Goal: Book appointment/travel/reservation

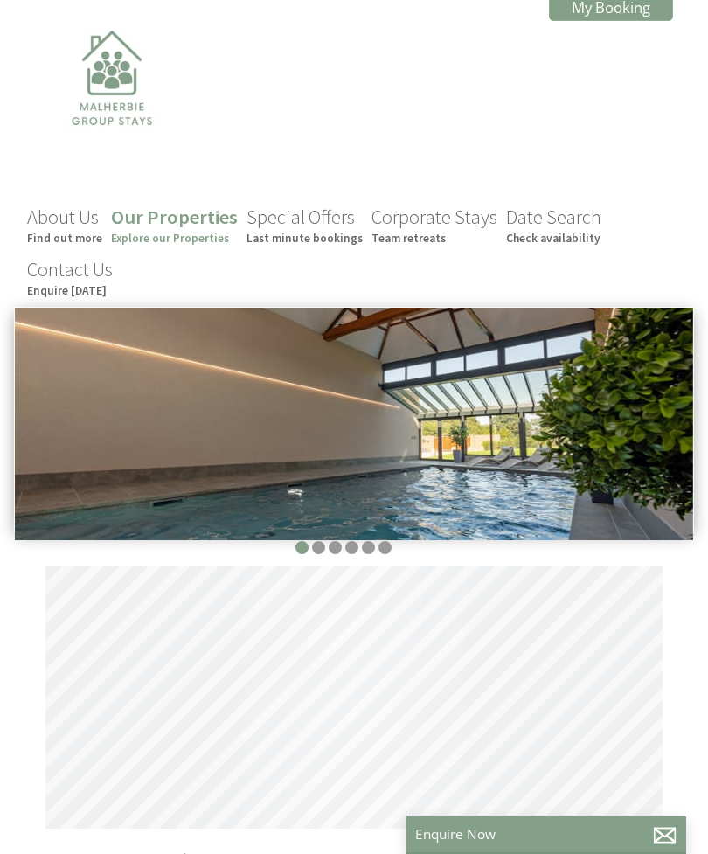
scroll to position [0, 16]
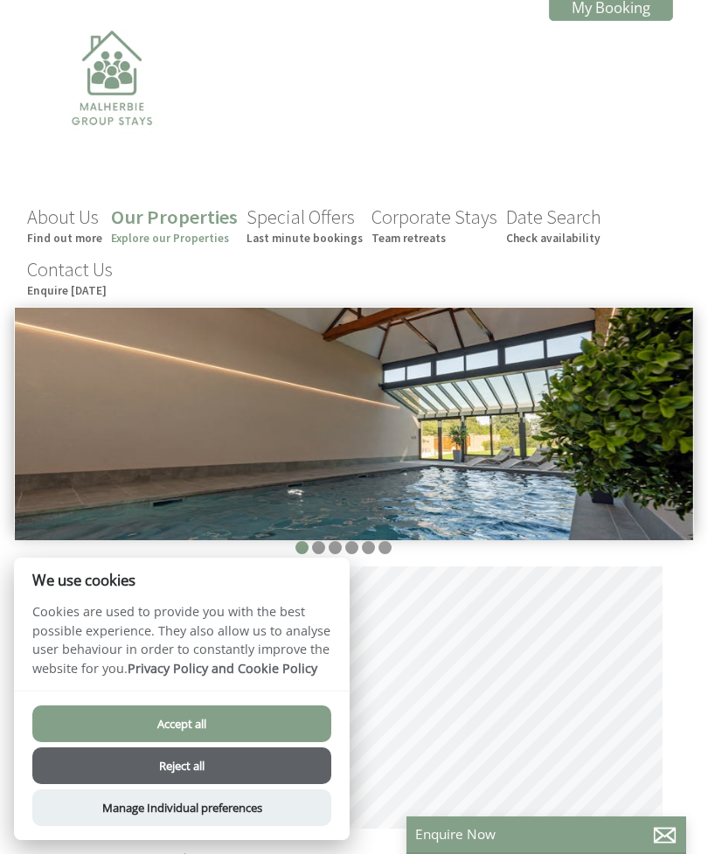
click at [255, 724] on button "Accept all" at bounding box center [181, 724] width 299 height 37
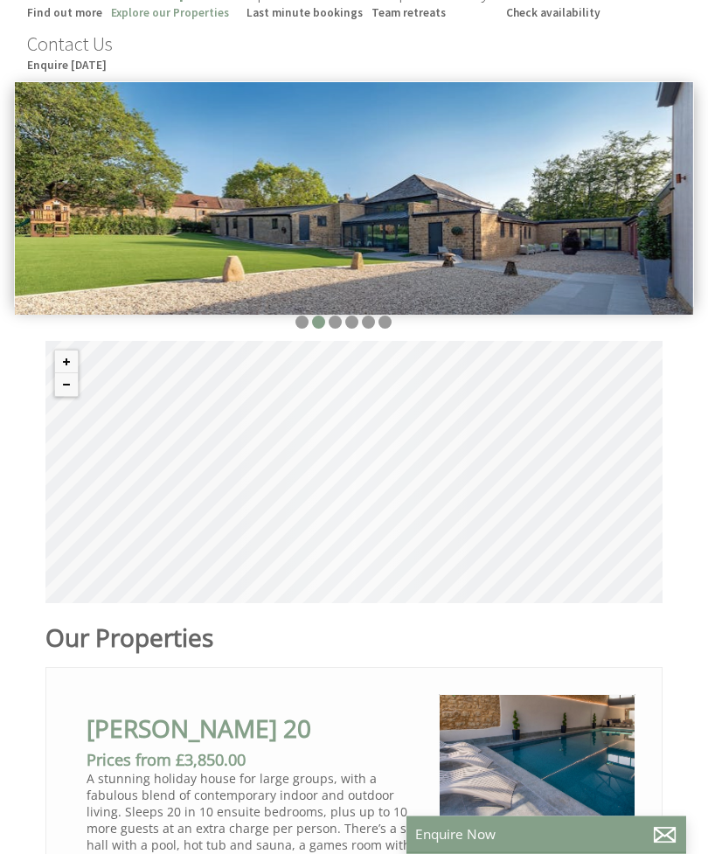
scroll to position [226, 0]
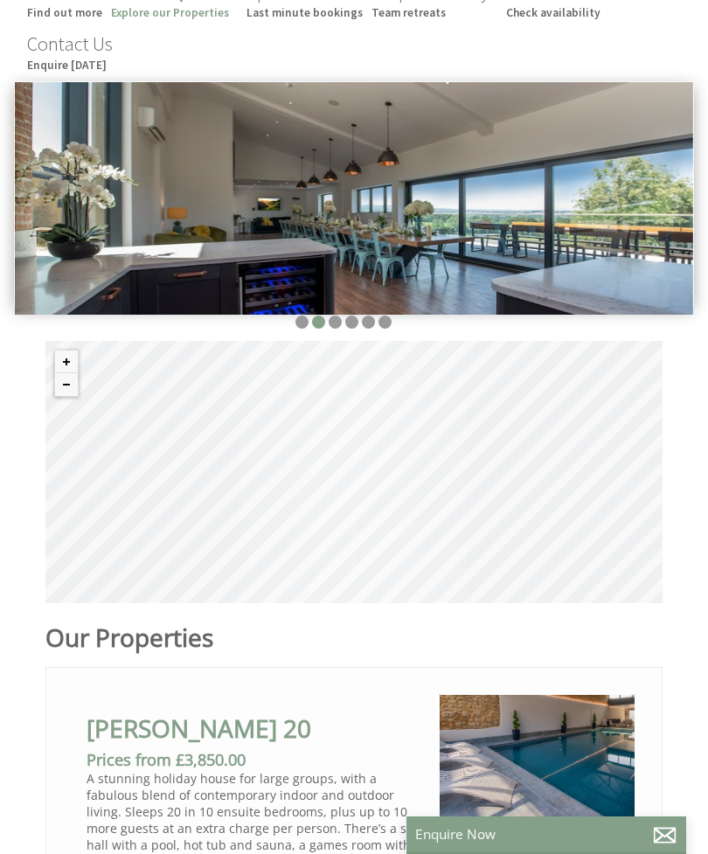
click at [72, 396] on button "Zoom out" at bounding box center [66, 384] width 23 height 23
click at [73, 393] on button "Zoom out" at bounding box center [66, 384] width 23 height 23
click at [68, 396] on button "Zoom out" at bounding box center [66, 384] width 23 height 23
click at [64, 396] on button "Zoom out" at bounding box center [66, 384] width 23 height 23
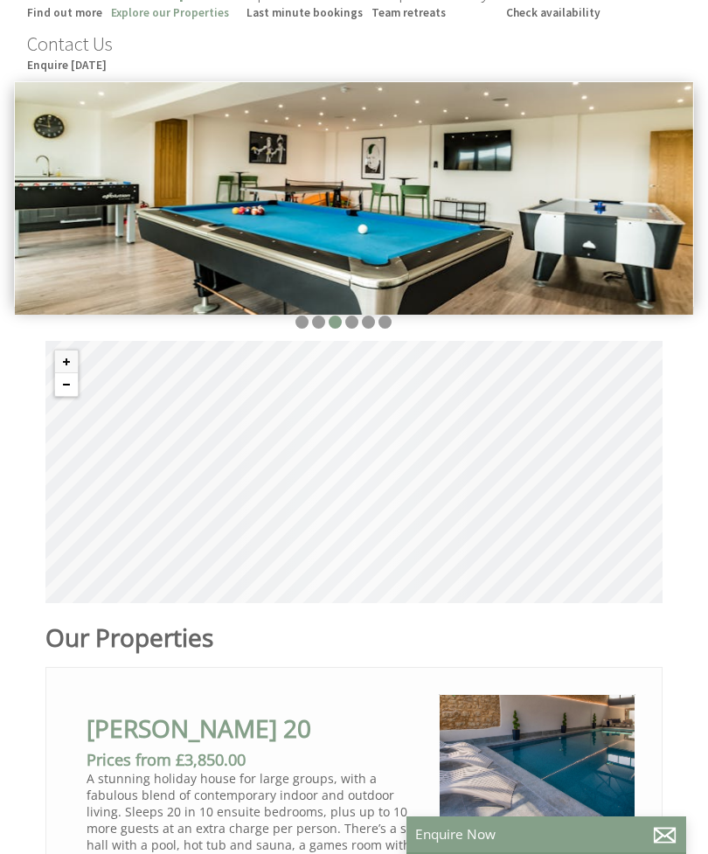
click at [59, 396] on button "Zoom out" at bounding box center [66, 384] width 23 height 23
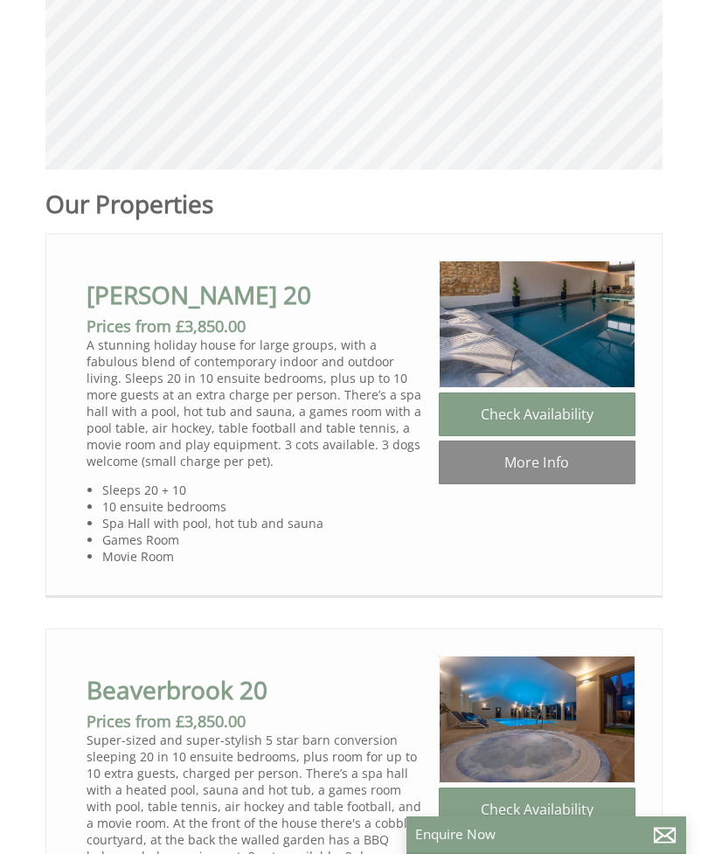
scroll to position [660, 0]
click at [521, 466] on link "More Info" at bounding box center [537, 462] width 197 height 44
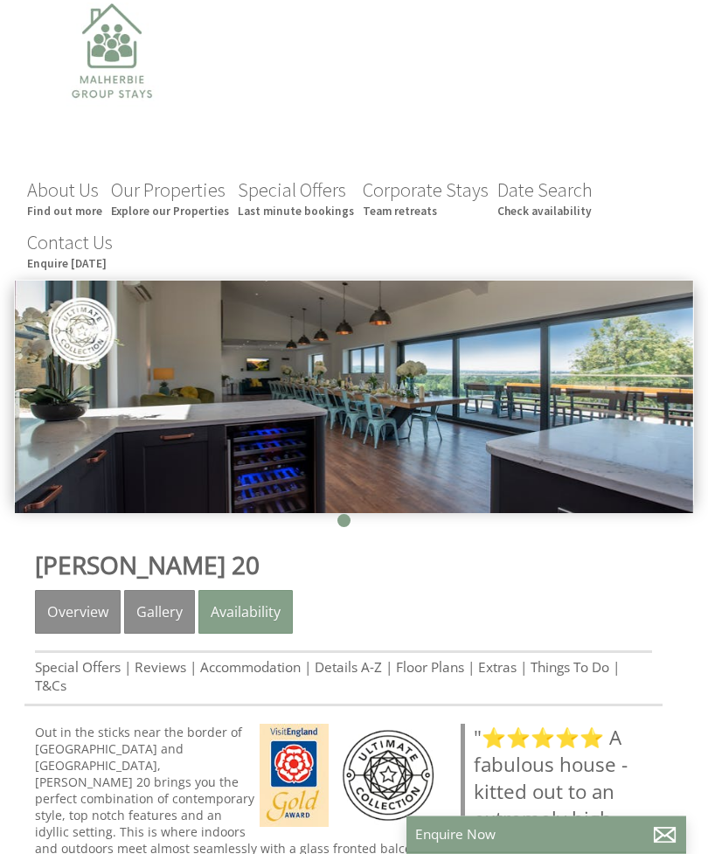
click at [155, 618] on link "Gallery" at bounding box center [159, 613] width 71 height 44
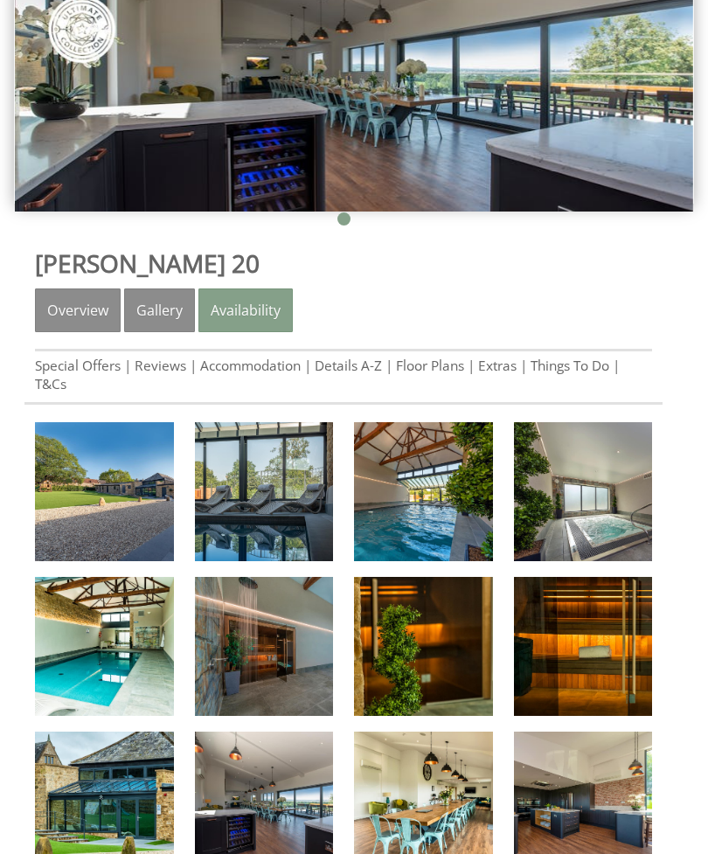
scroll to position [334, 0]
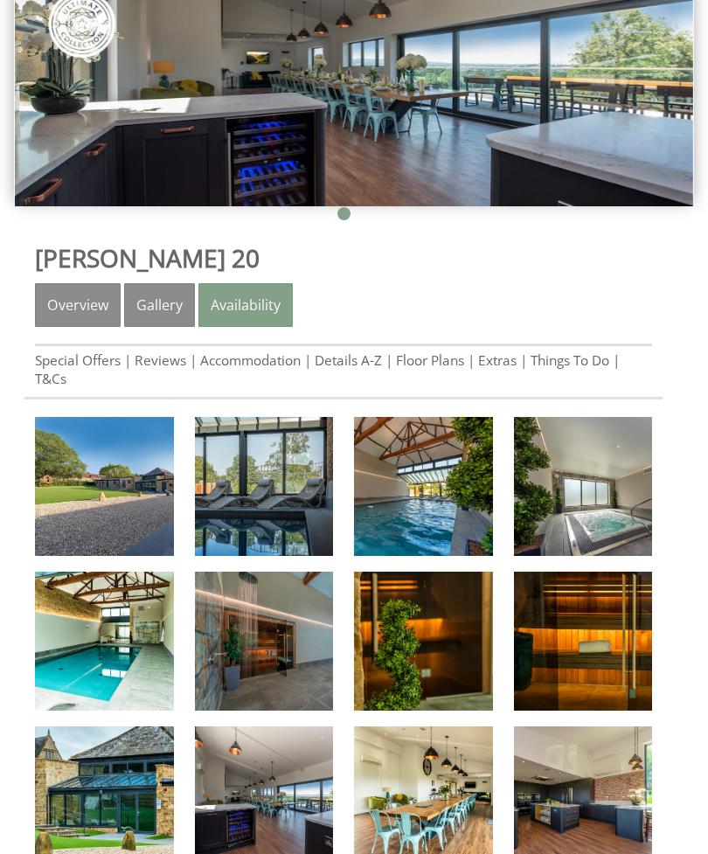
click at [108, 496] on img at bounding box center [104, 486] width 139 height 139
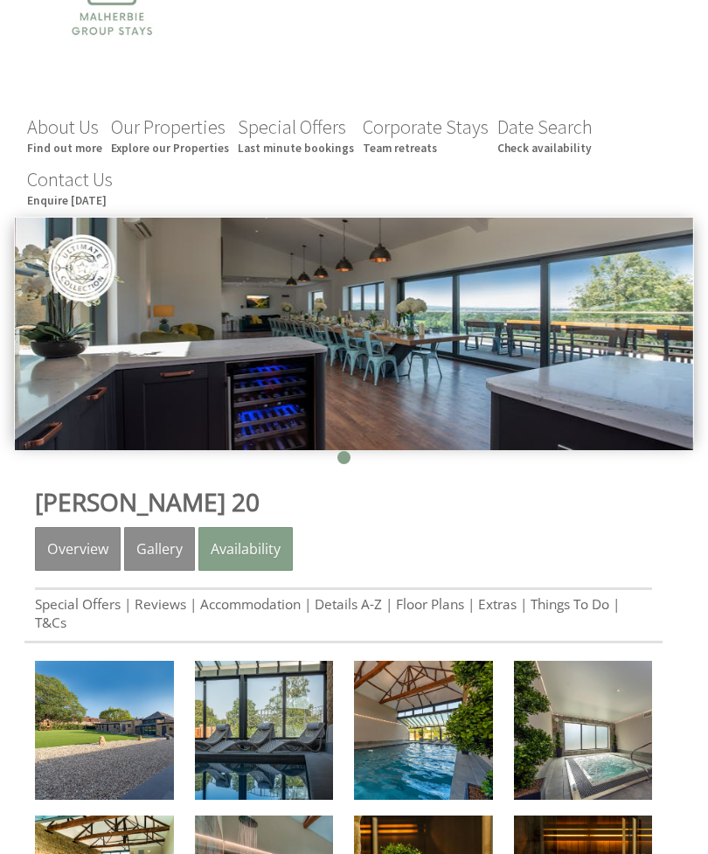
scroll to position [89, 0]
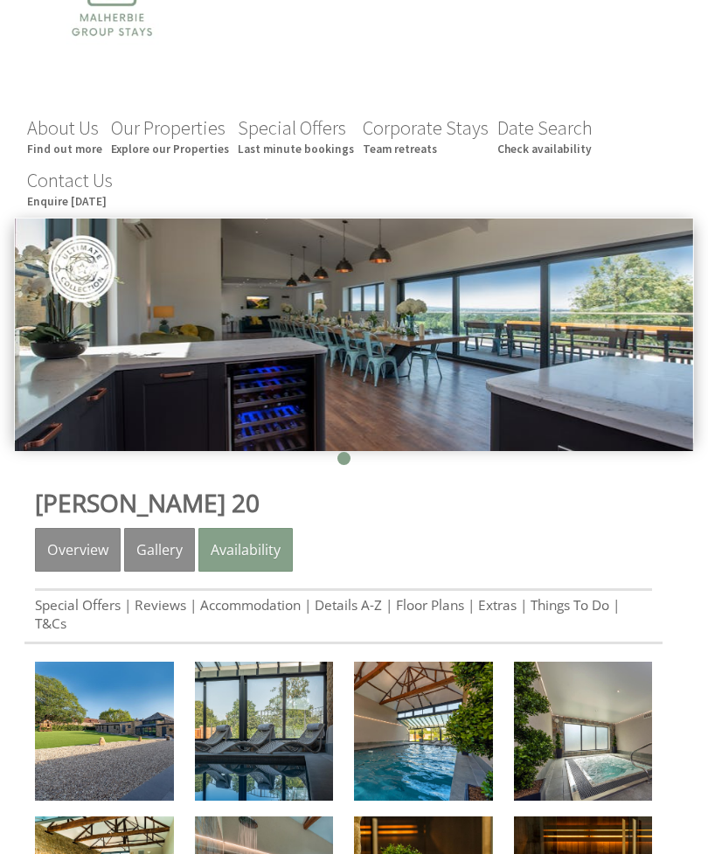
click at [245, 550] on link "Availability" at bounding box center [246, 550] width 94 height 44
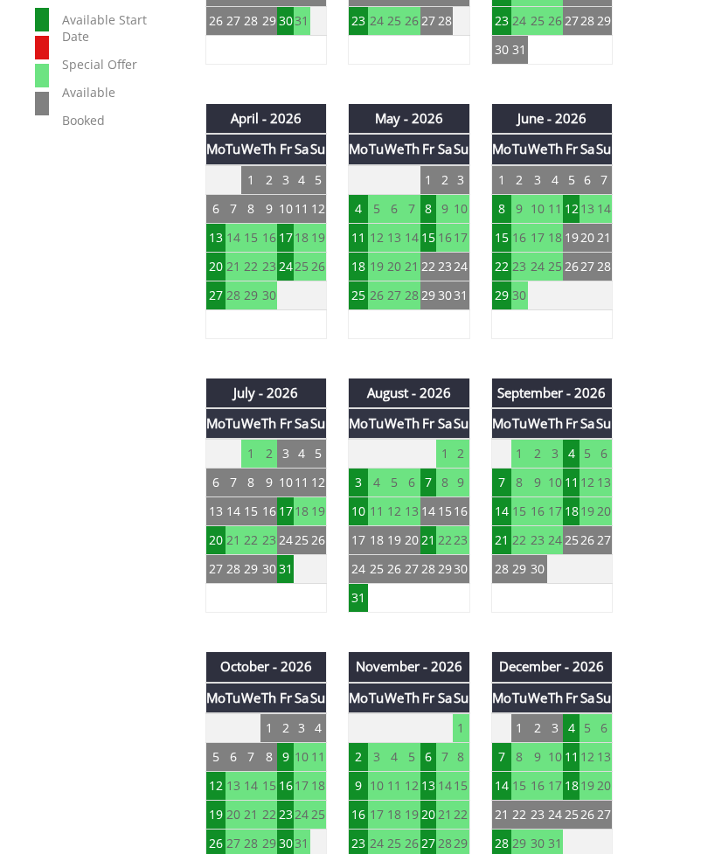
scroll to position [1210, 0]
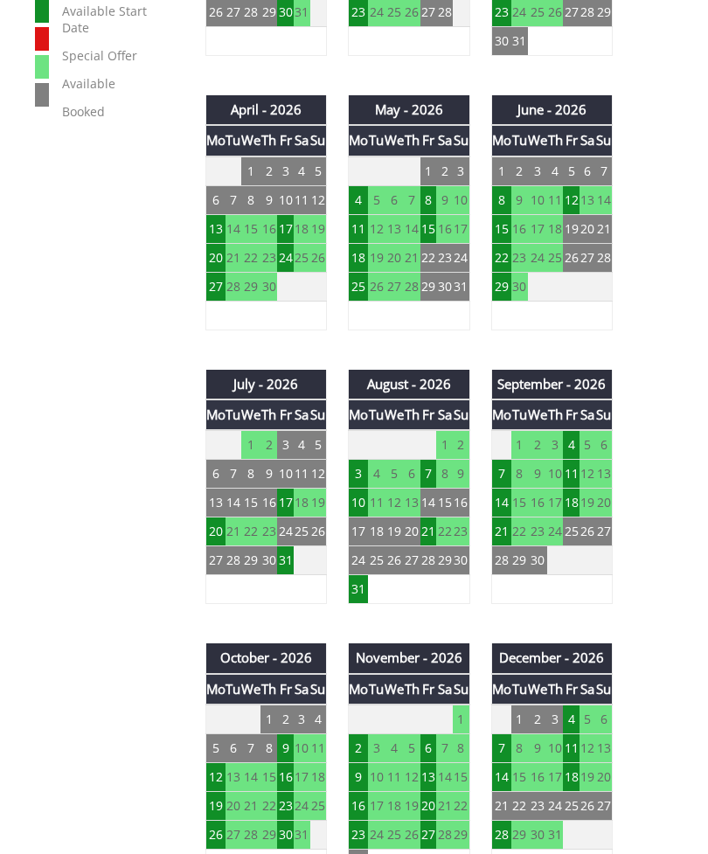
click at [432, 536] on td "21" at bounding box center [429, 532] width 17 height 29
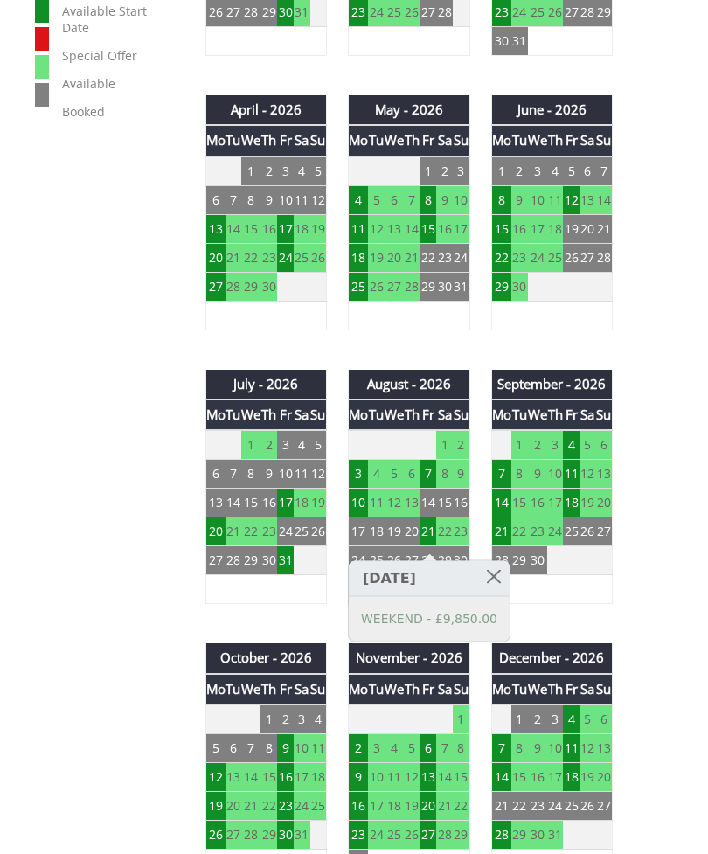
click at [537, 604] on td "7" at bounding box center [537, 589] width 19 height 29
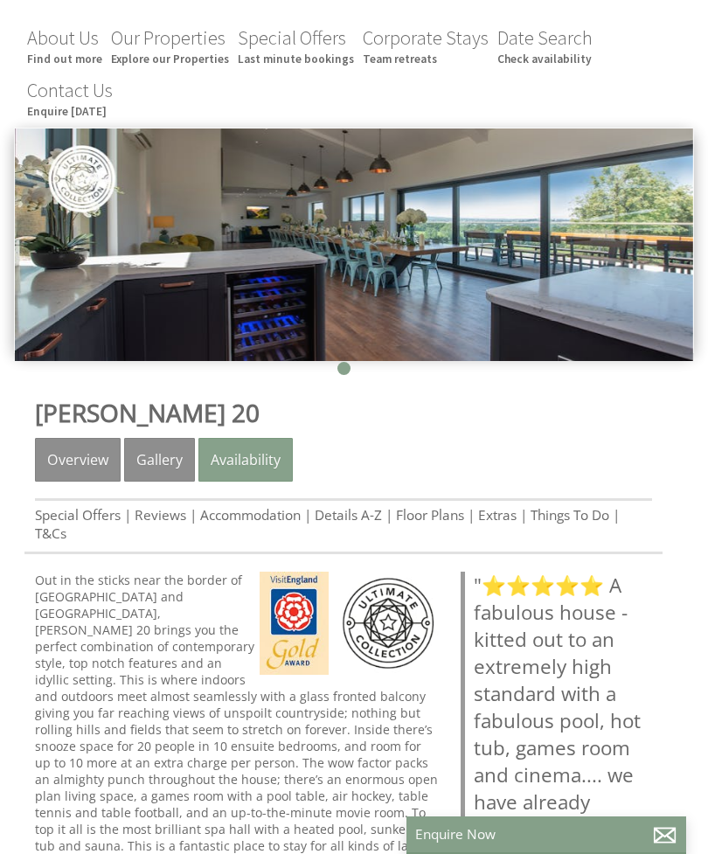
scroll to position [27, 0]
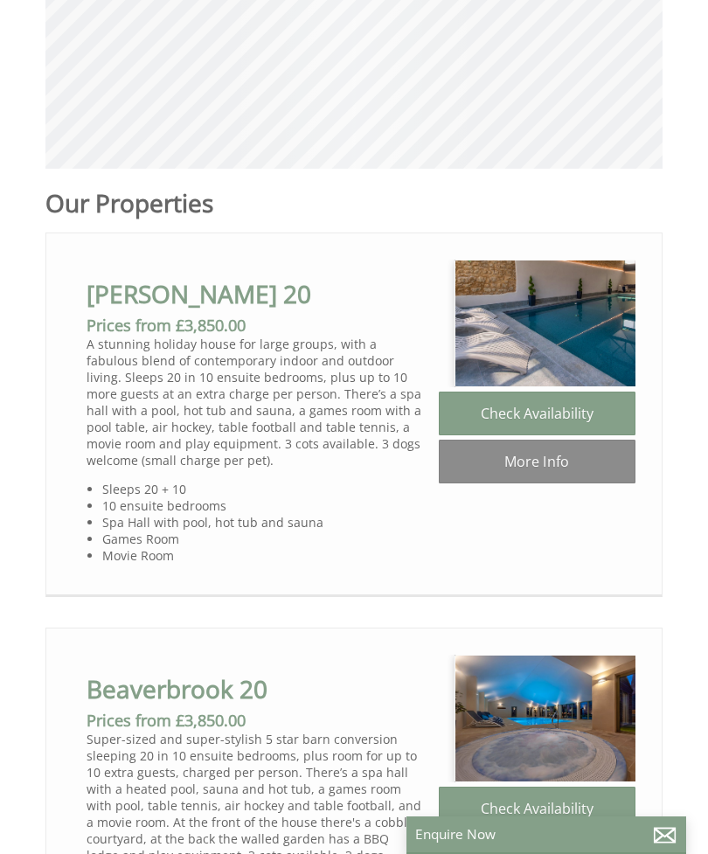
scroll to position [0, 16]
